Goal: Information Seeking & Learning: Learn about a topic

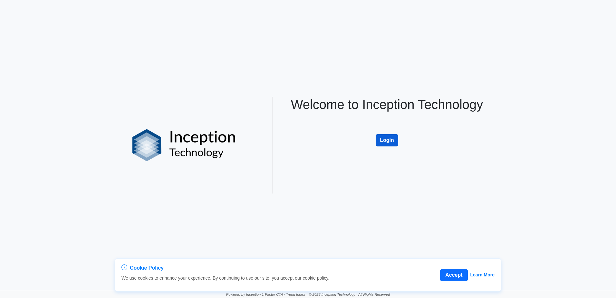
click at [331, 138] on button "Login" at bounding box center [387, 140] width 23 height 12
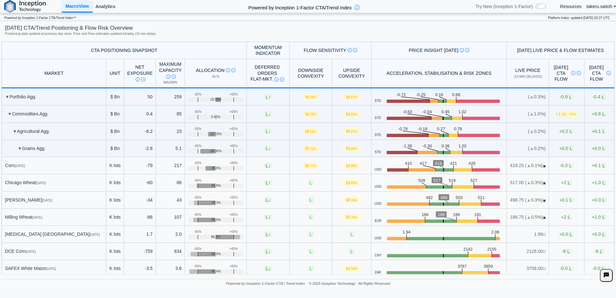
click at [104, 8] on link "Analytics" at bounding box center [105, 6] width 25 height 11
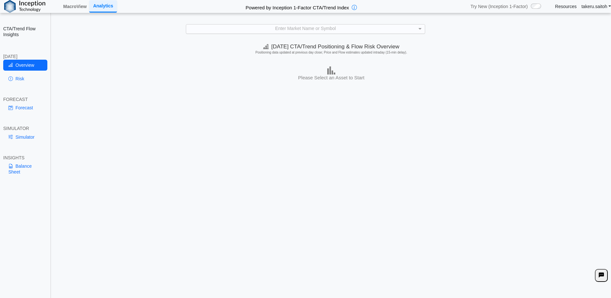
click at [295, 30] on div "Enter Market Name or Symbol" at bounding box center [305, 28] width 239 height 9
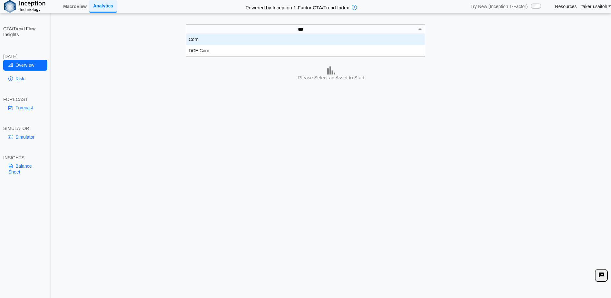
scroll to position [18, 234]
type input "****"
click at [264, 36] on div "Corn" at bounding box center [305, 39] width 239 height 11
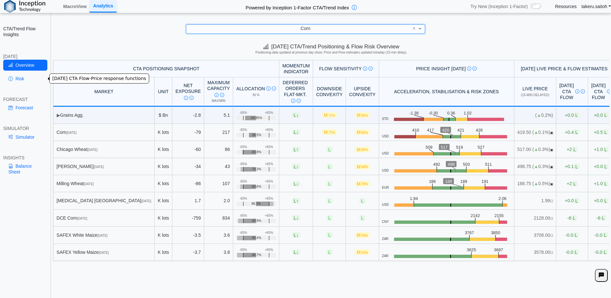
click at [27, 74] on link "Risk" at bounding box center [25, 78] width 44 height 11
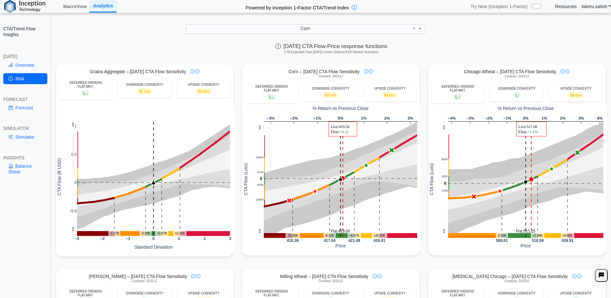
scroll to position [0, 0]
click at [19, 107] on link "Forecast" at bounding box center [25, 107] width 44 height 11
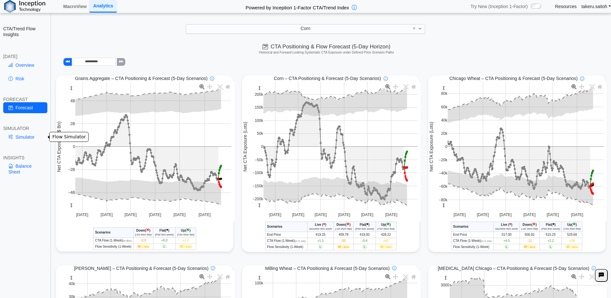
click at [20, 139] on link "Simulator" at bounding box center [25, 136] width 44 height 11
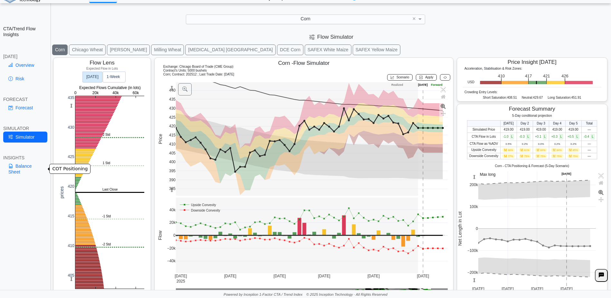
click at [23, 162] on link "Balance Sheet" at bounding box center [25, 168] width 44 height 17
